Goal: Task Accomplishment & Management: Complete application form

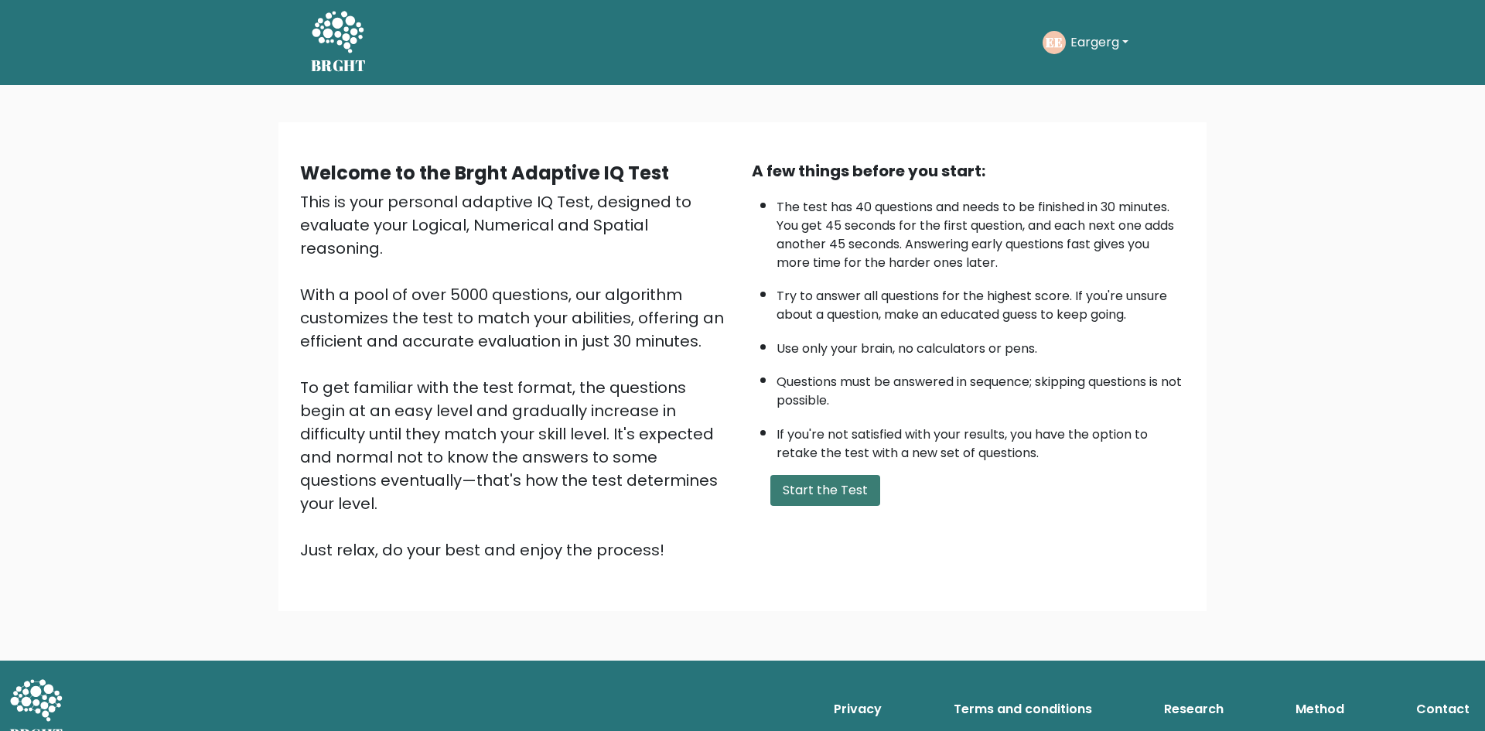
click at [795, 490] on button "Start the Test" at bounding box center [825, 490] width 110 height 31
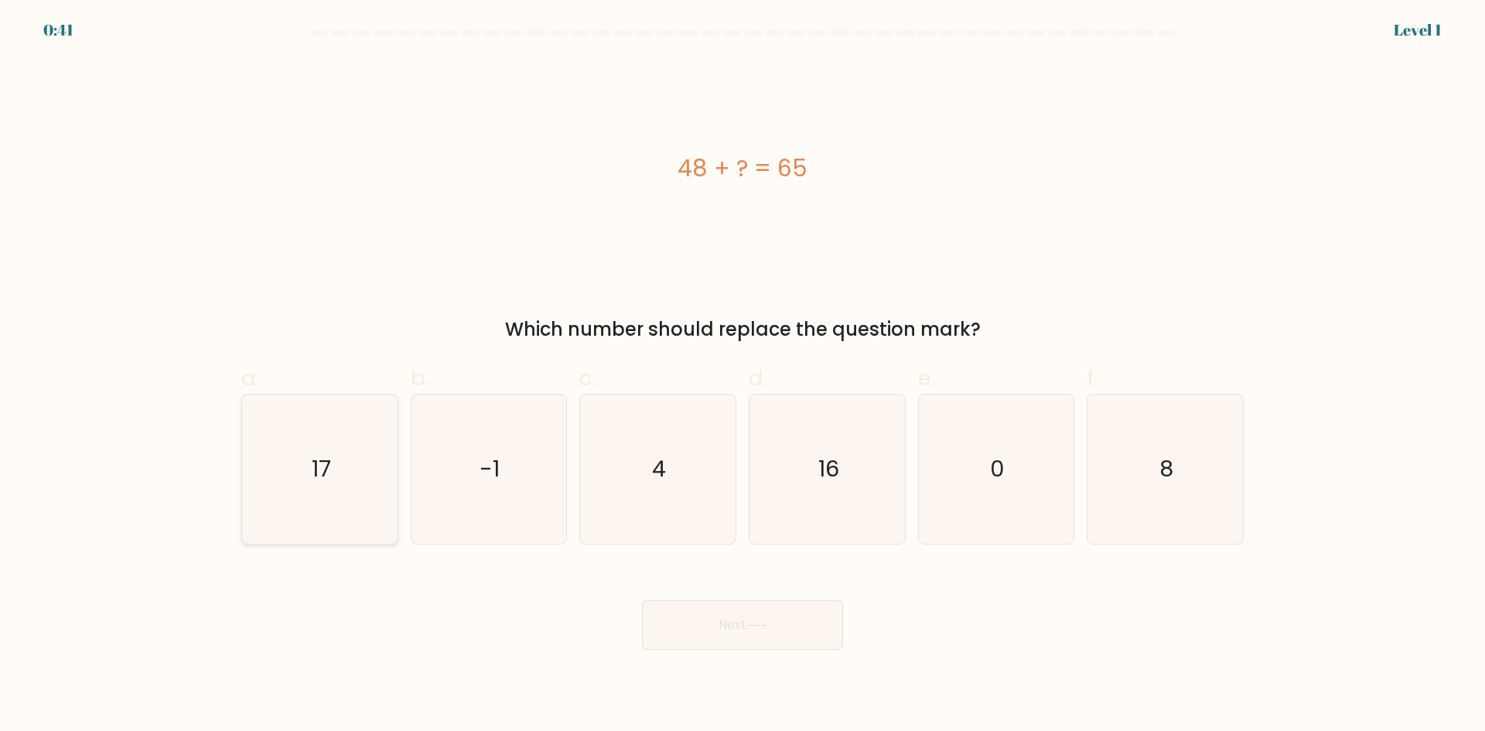
click at [370, 488] on icon "17" at bounding box center [319, 469] width 149 height 149
click at [743, 376] on input "a. 17" at bounding box center [743, 371] width 1 height 10
radio input "true"
click at [767, 622] on icon at bounding box center [756, 625] width 21 height 9
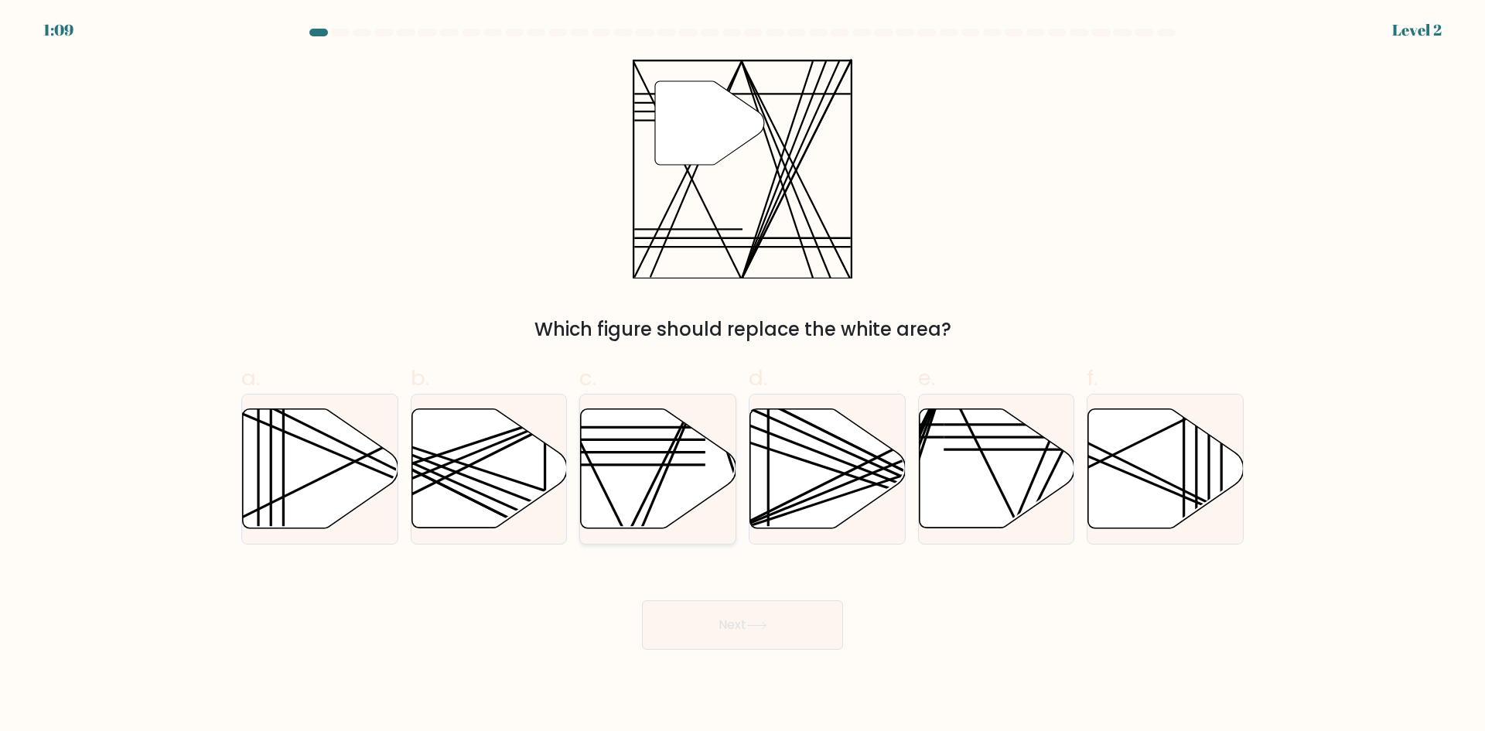
click at [699, 447] on icon at bounding box center [658, 468] width 155 height 119
click at [743, 376] on input "c." at bounding box center [743, 371] width 1 height 10
radio input "true"
click at [702, 635] on button "Next" at bounding box center [742, 625] width 201 height 50
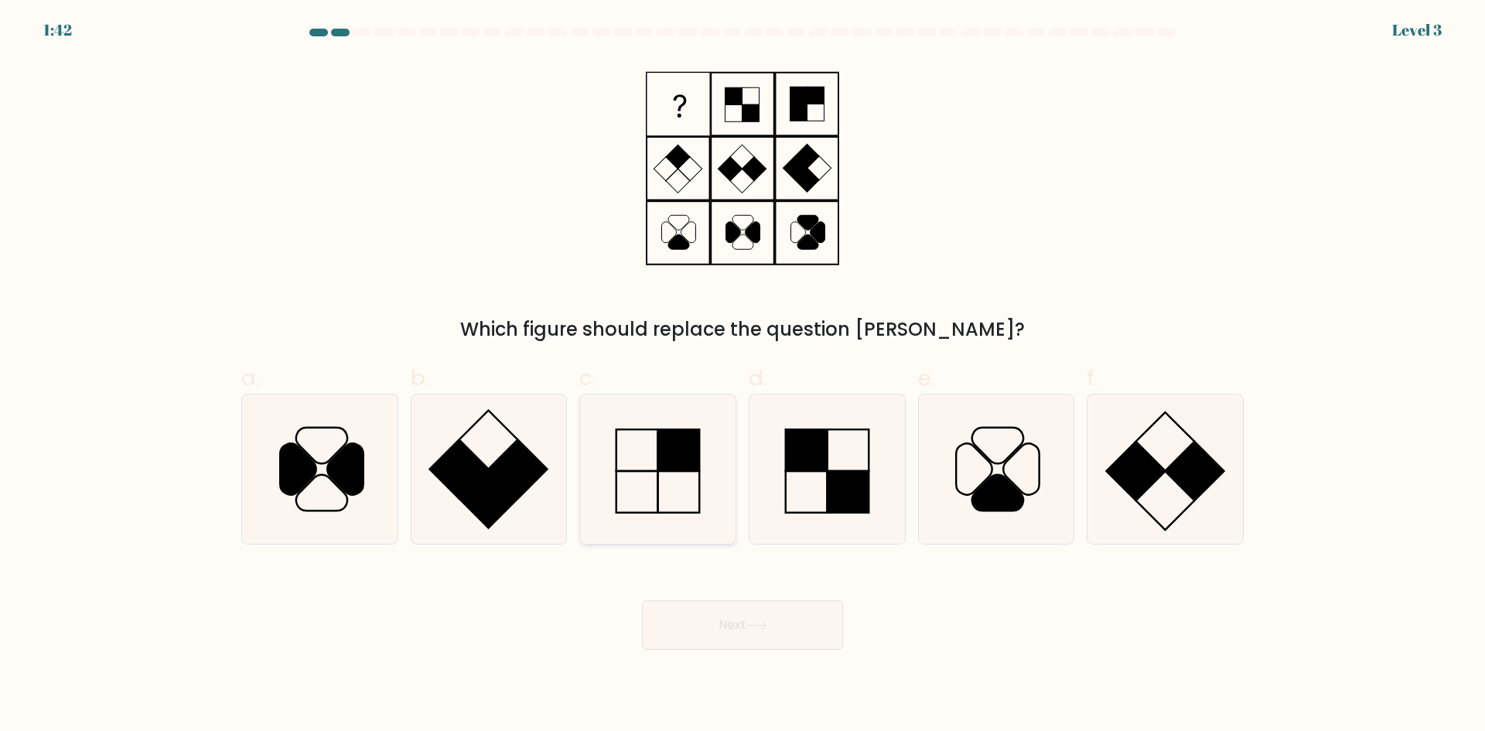
click at [653, 468] on icon at bounding box center [657, 469] width 149 height 149
click at [743, 376] on input "c." at bounding box center [743, 371] width 1 height 10
radio input "true"
click at [795, 640] on button "Next" at bounding box center [742, 625] width 201 height 50
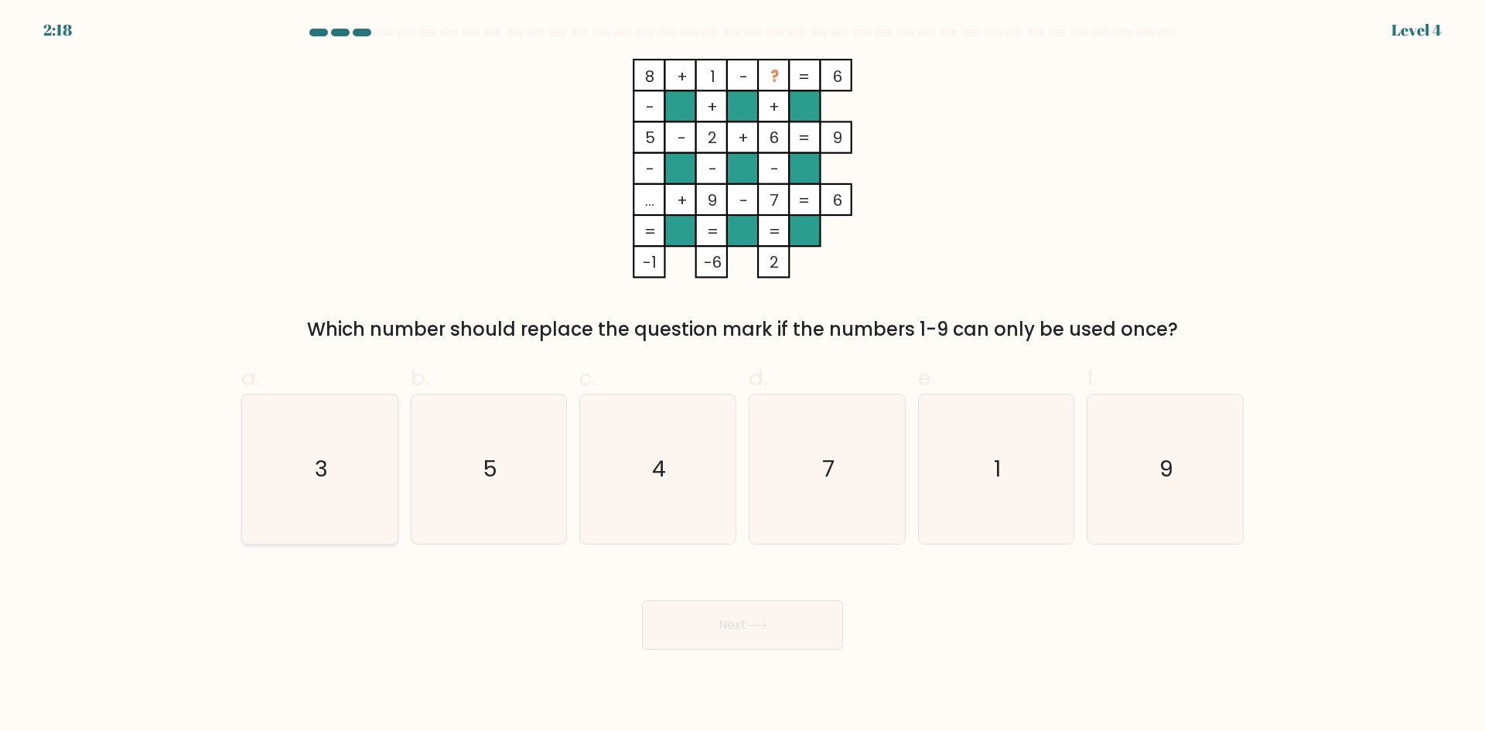
click at [267, 494] on icon "3" at bounding box center [319, 469] width 149 height 149
click at [743, 376] on input "a. 3" at bounding box center [743, 371] width 1 height 10
radio input "true"
click at [778, 617] on button "Next" at bounding box center [742, 625] width 201 height 50
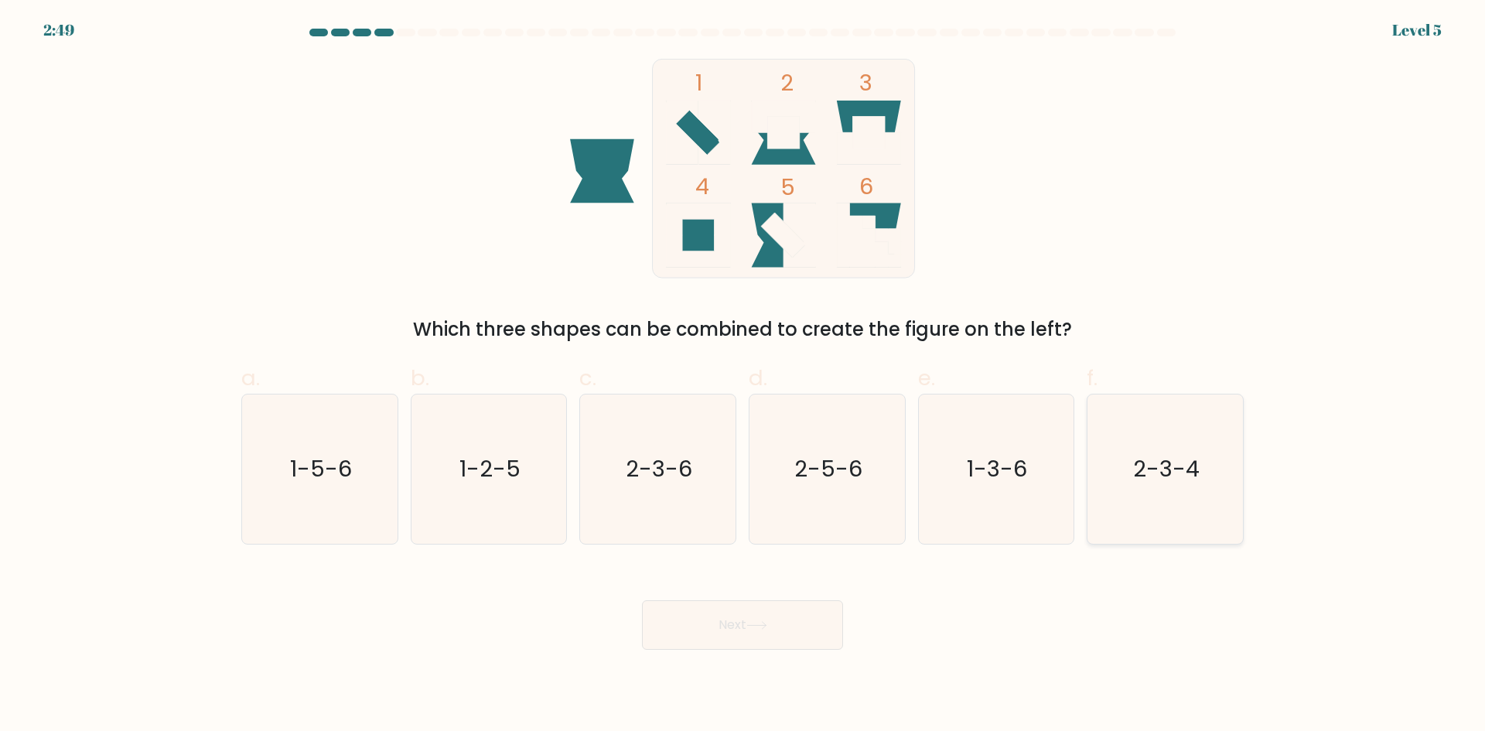
click at [1117, 492] on icon "2-3-4" at bounding box center [1165, 469] width 149 height 149
click at [743, 376] on input "f. 2-3-4" at bounding box center [743, 371] width 1 height 10
radio input "true"
click at [685, 608] on button "Next" at bounding box center [742, 625] width 201 height 50
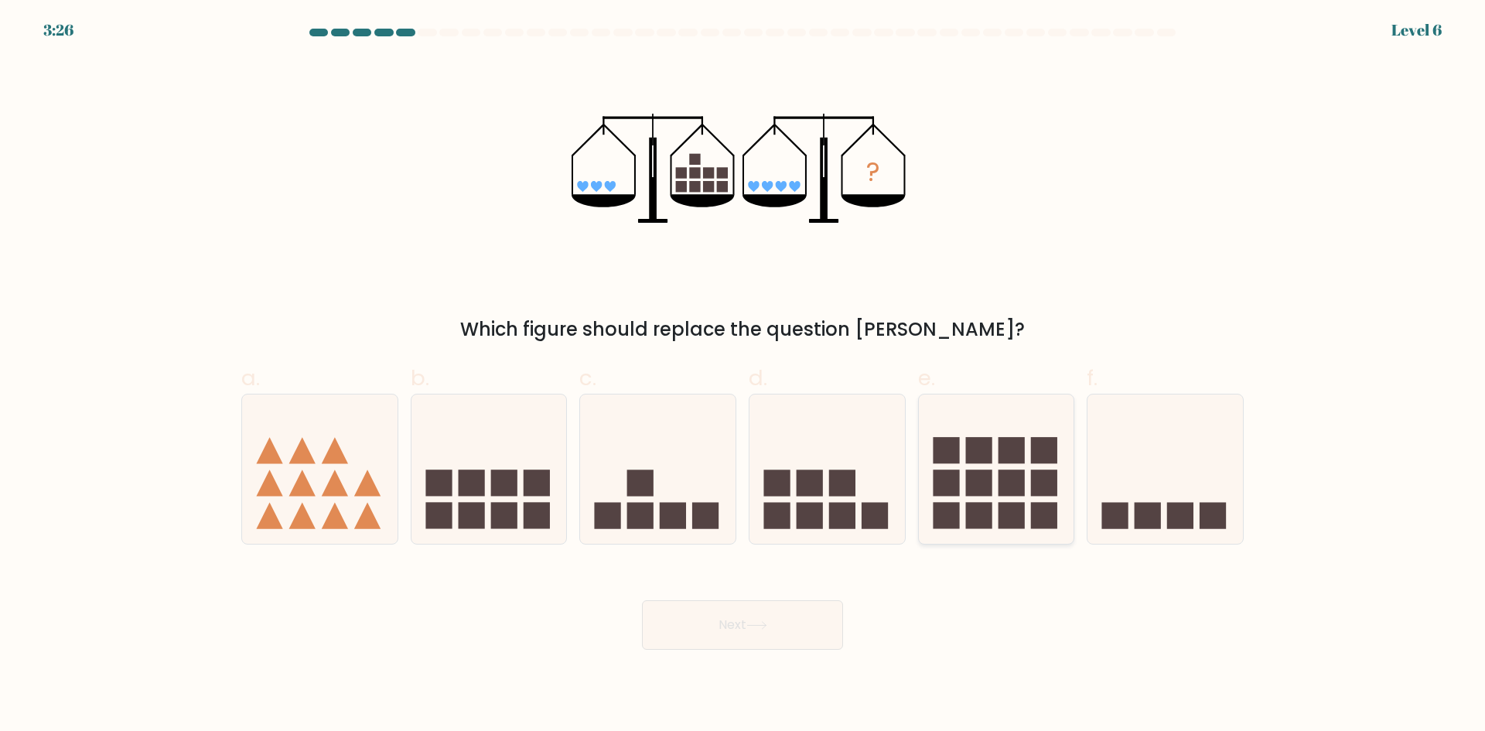
click at [951, 456] on rect at bounding box center [946, 450] width 26 height 26
click at [743, 376] on input "e." at bounding box center [743, 371] width 1 height 10
radio input "true"
click at [797, 614] on button "Next" at bounding box center [742, 625] width 201 height 50
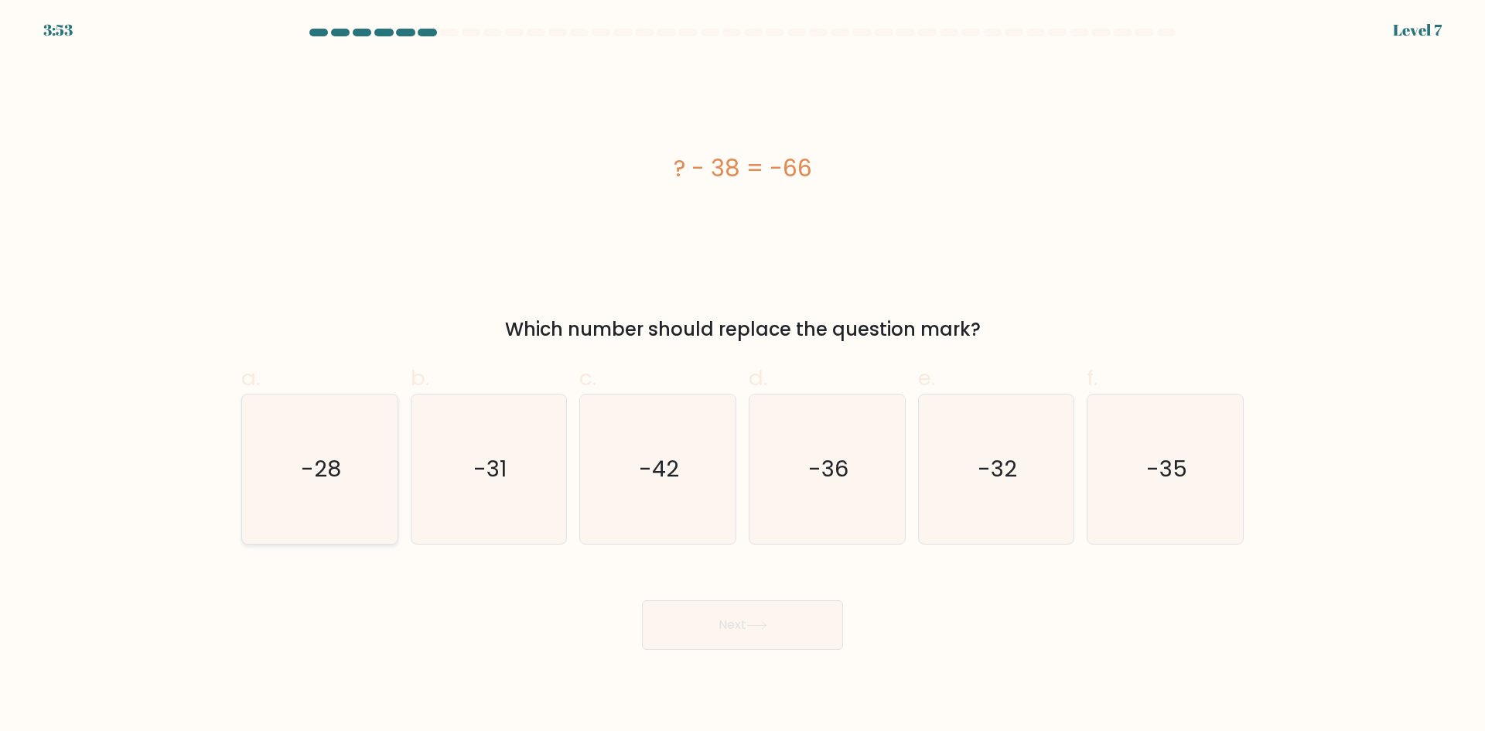
click at [303, 465] on text "-28" at bounding box center [321, 468] width 40 height 31
click at [743, 376] on input "a. -28" at bounding box center [743, 371] width 1 height 10
radio input "true"
click at [652, 635] on button "Next" at bounding box center [742, 625] width 201 height 50
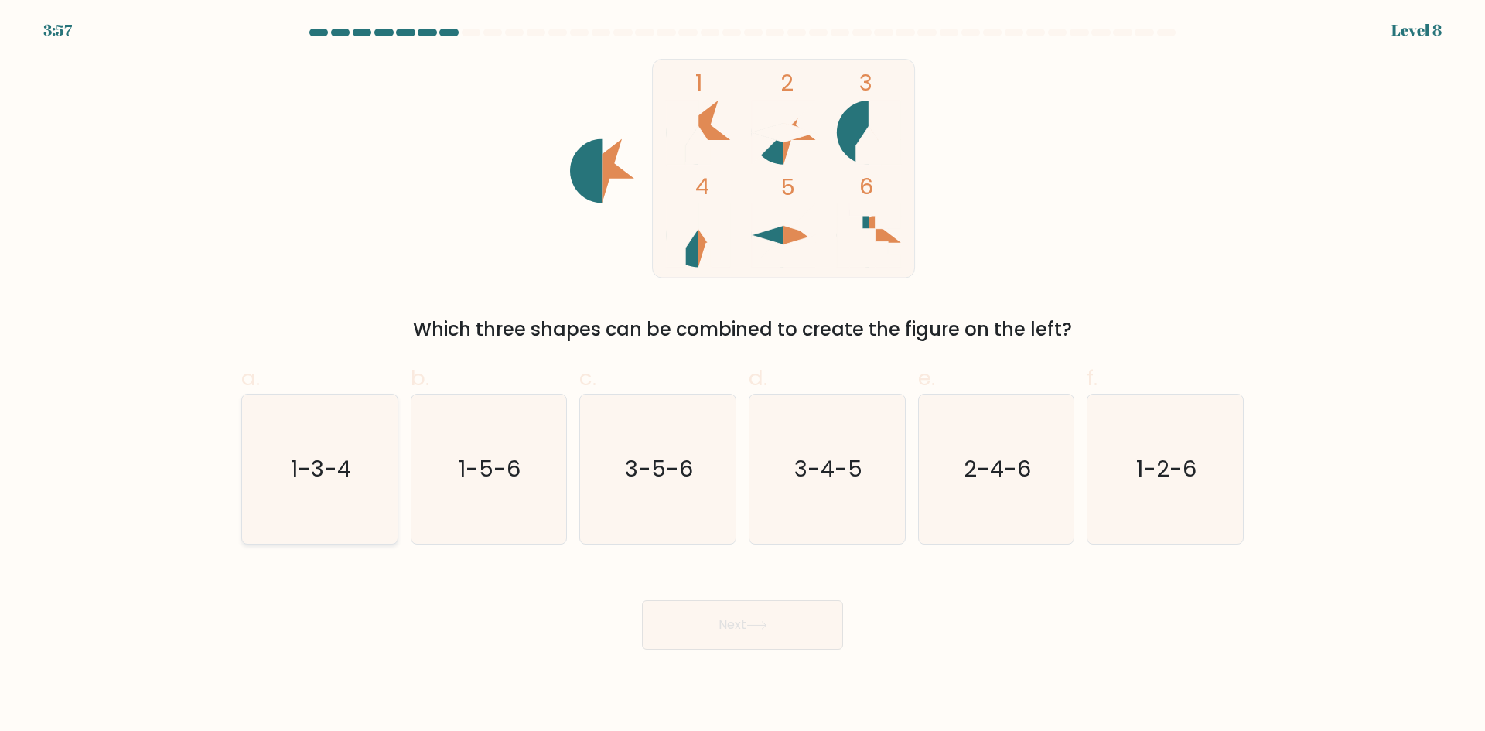
click at [345, 524] on icon "1-3-4" at bounding box center [319, 469] width 149 height 149
click at [743, 376] on input "a. 1-3-4" at bounding box center [743, 371] width 1 height 10
radio input "true"
click at [687, 610] on button "Next" at bounding box center [742, 625] width 201 height 50
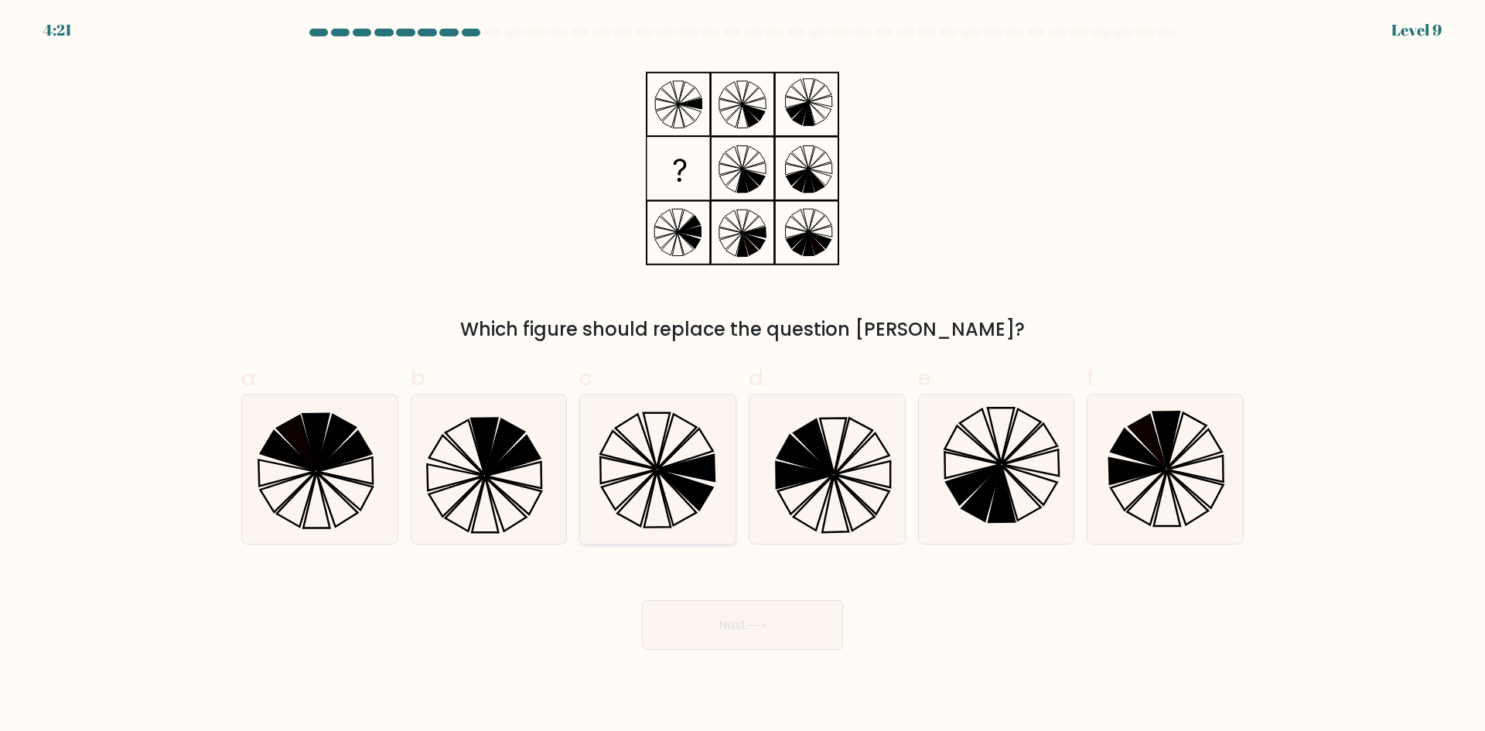
click at [688, 496] on icon at bounding box center [685, 489] width 55 height 39
click at [743, 376] on input "c." at bounding box center [743, 371] width 1 height 10
radio input "true"
click at [734, 620] on button "Next" at bounding box center [742, 625] width 201 height 50
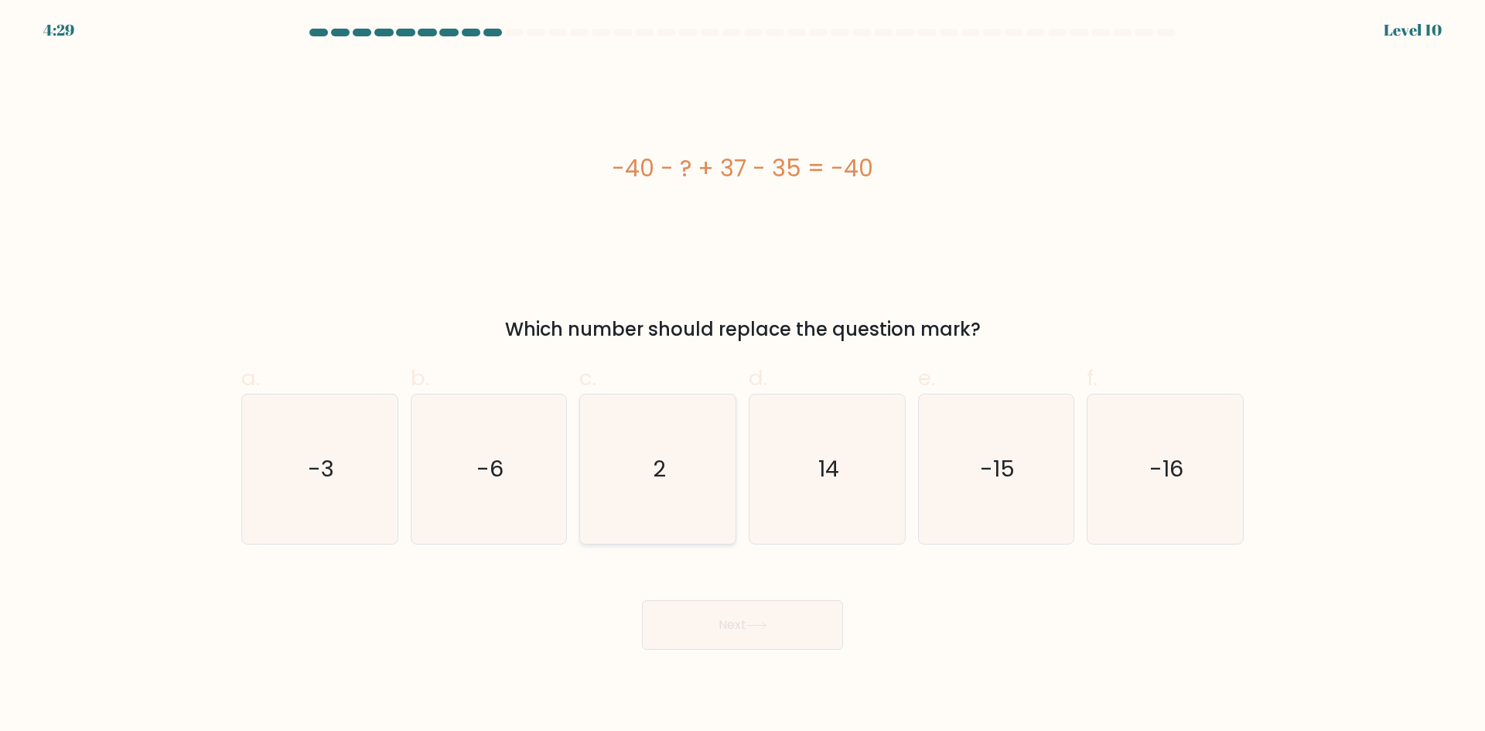
click at [634, 513] on icon "2" at bounding box center [657, 469] width 149 height 149
click at [743, 376] on input "c. 2" at bounding box center [743, 371] width 1 height 10
radio input "true"
click at [664, 620] on button "Next" at bounding box center [742, 625] width 201 height 50
